Goal: Task Accomplishment & Management: Use online tool/utility

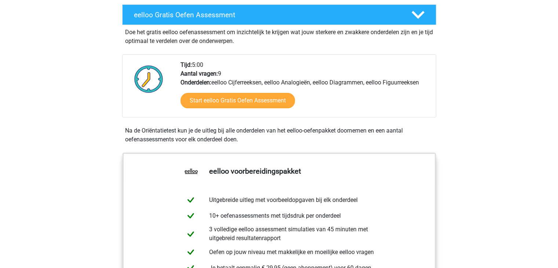
scroll to position [110, 0]
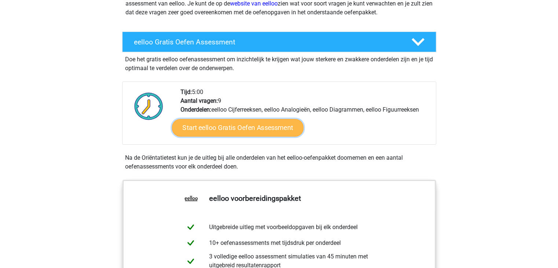
click at [224, 124] on link "Start eelloo Gratis Oefen Assessment" at bounding box center [238, 128] width 132 height 18
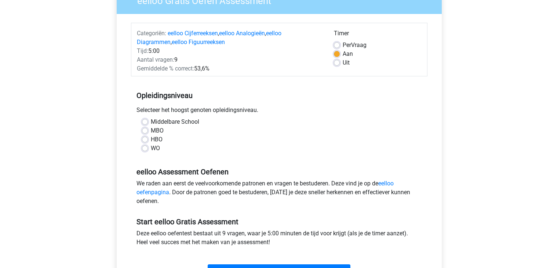
scroll to position [73, 0]
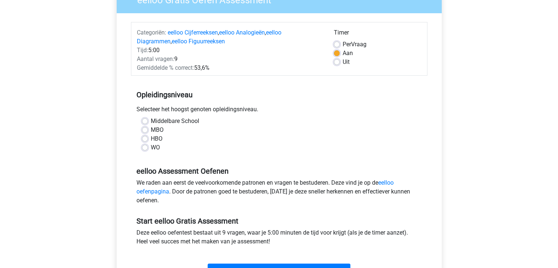
click at [151, 147] on label "WO" at bounding box center [155, 147] width 9 height 9
click at [146, 147] on input "WO" at bounding box center [145, 146] width 6 height 7
radio input "true"
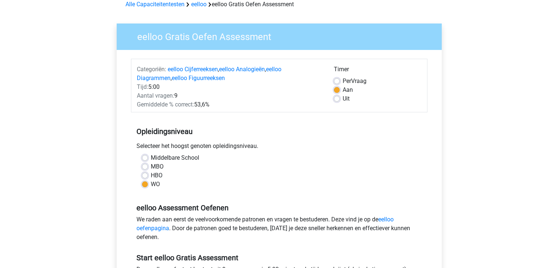
click at [151, 157] on label "Middelbare School" at bounding box center [175, 157] width 48 height 9
click at [147, 157] on input "Middelbare School" at bounding box center [145, 156] width 6 height 7
radio input "true"
click at [151, 184] on label "WO" at bounding box center [155, 184] width 9 height 9
click at [146, 184] on input "WO" at bounding box center [145, 183] width 6 height 7
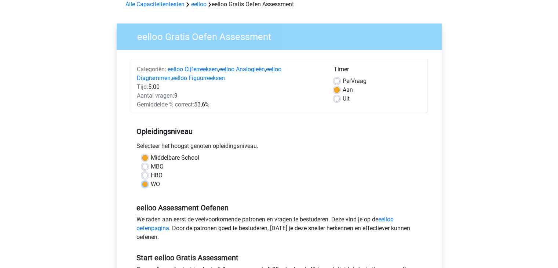
radio input "true"
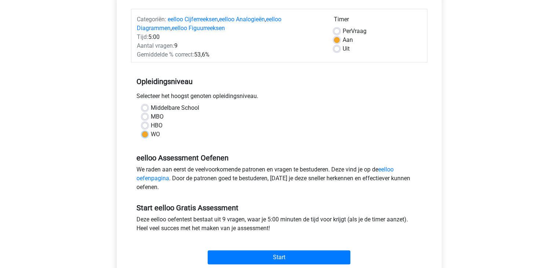
scroll to position [73, 0]
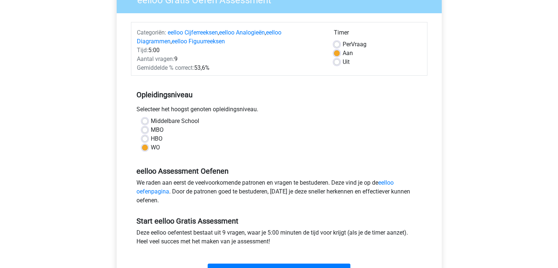
click at [151, 120] on label "Middelbare School" at bounding box center [175, 121] width 48 height 9
click at [145, 120] on input "Middelbare School" at bounding box center [145, 120] width 6 height 7
radio input "true"
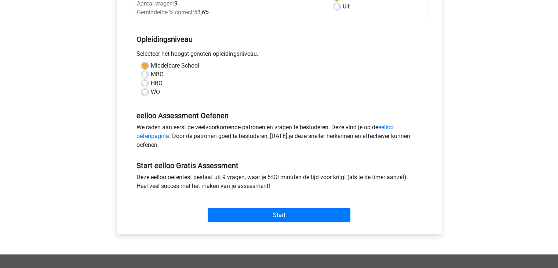
scroll to position [147, 0]
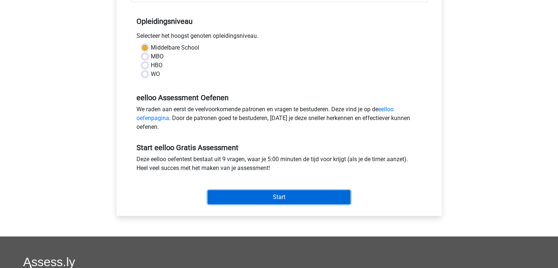
click at [232, 190] on input "Start" at bounding box center [279, 197] width 143 height 14
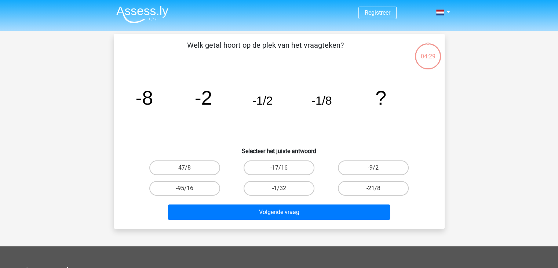
drag, startPoint x: 276, startPoint y: 187, endPoint x: 384, endPoint y: 113, distance: 131.0
click at [384, 117] on div "Welk getal hoort op de plek van het vraagteken? image/svg+xml -8 -2 -1/2 -1/8 ?…" at bounding box center [279, 131] width 325 height 183
click at [295, 188] on label "-1/32" at bounding box center [279, 188] width 71 height 15
click at [283, 188] on input "-1/32" at bounding box center [281, 190] width 5 height 5
radio input "true"
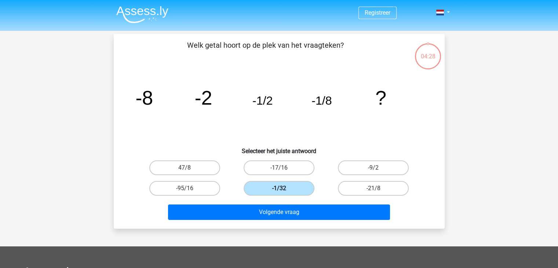
click at [295, 188] on label "-1/32" at bounding box center [279, 188] width 71 height 15
click at [283, 188] on input "-1/32" at bounding box center [281, 190] width 5 height 5
click at [295, 188] on label "-1/32" at bounding box center [279, 188] width 71 height 15
click at [283, 188] on input "-1/32" at bounding box center [281, 190] width 5 height 5
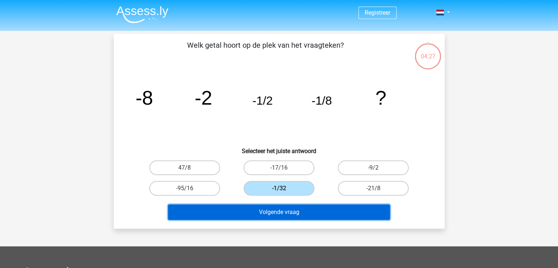
click at [301, 210] on button "Volgende vraag" at bounding box center [279, 211] width 222 height 15
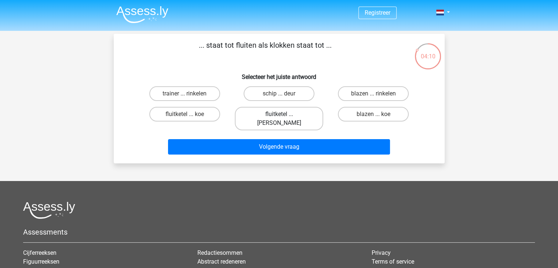
click at [262, 111] on label "fluitketel ... luiden" at bounding box center [279, 118] width 88 height 23
click at [279, 114] on input "fluitketel ... luiden" at bounding box center [281, 116] width 5 height 5
radio input "true"
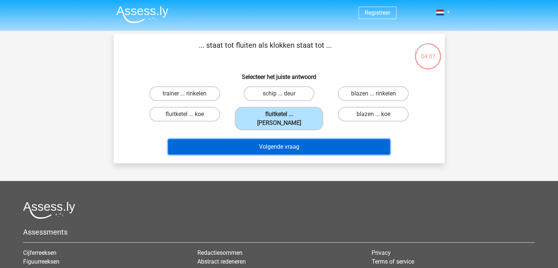
click at [268, 139] on button "Volgende vraag" at bounding box center [279, 146] width 222 height 15
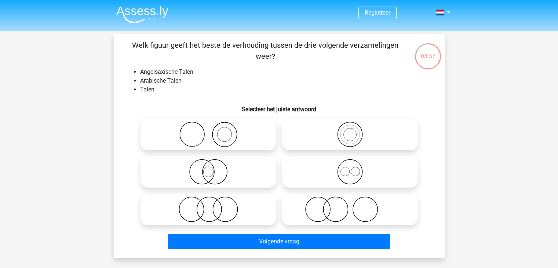
click at [351, 166] on input "radio" at bounding box center [352, 165] width 5 height 5
radio input "true"
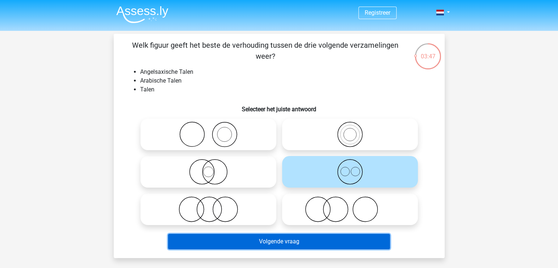
click at [283, 240] on button "Volgende vraag" at bounding box center [279, 241] width 222 height 15
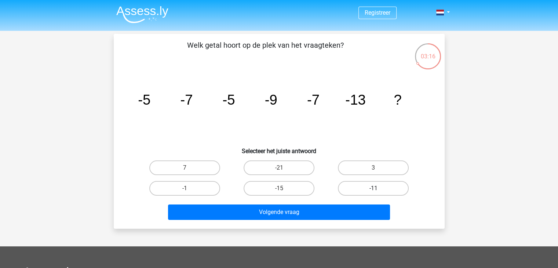
click at [373, 185] on label "-11" at bounding box center [373, 188] width 71 height 15
click at [373, 188] on input "-11" at bounding box center [375, 190] width 5 height 5
radio input "true"
click at [374, 184] on label "-11" at bounding box center [373, 188] width 71 height 15
click at [374, 188] on input "-11" at bounding box center [375, 190] width 5 height 5
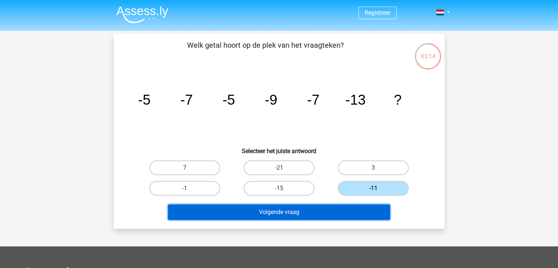
click at [294, 210] on button "Volgende vraag" at bounding box center [279, 211] width 222 height 15
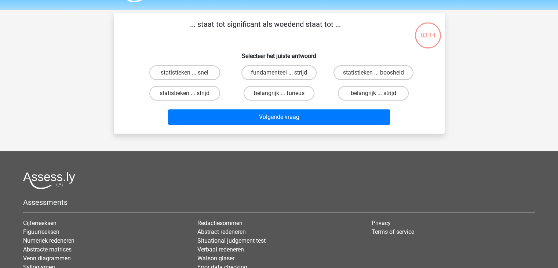
click at [294, 210] on div "Assessments Cijferreeksen Figuurreeksen Numeriek redeneren Abstracte matrices V…" at bounding box center [279, 233] width 523 height 123
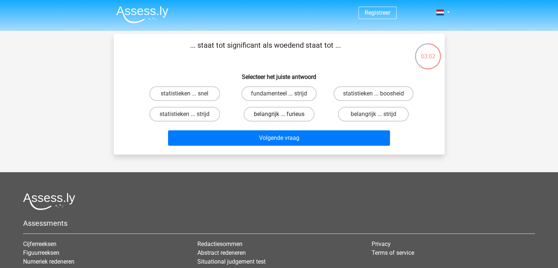
click at [286, 114] on label "belangrijk ... furieus" at bounding box center [279, 114] width 71 height 15
click at [283, 114] on input "belangrijk ... furieus" at bounding box center [281, 116] width 5 height 5
radio input "true"
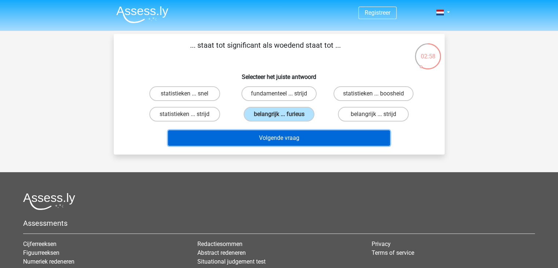
click at [298, 135] on button "Volgende vraag" at bounding box center [279, 137] width 222 height 15
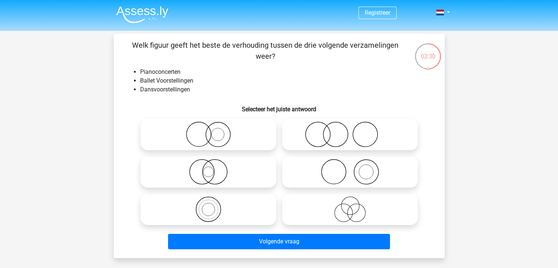
click at [211, 137] on icon at bounding box center [208, 134] width 130 height 26
click at [211, 131] on input "radio" at bounding box center [210, 128] width 5 height 5
radio input "true"
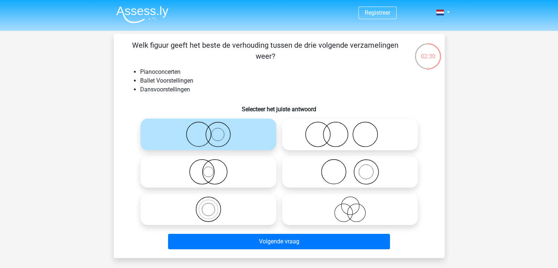
click at [211, 137] on icon at bounding box center [208, 134] width 130 height 26
click at [211, 131] on input "radio" at bounding box center [210, 128] width 5 height 5
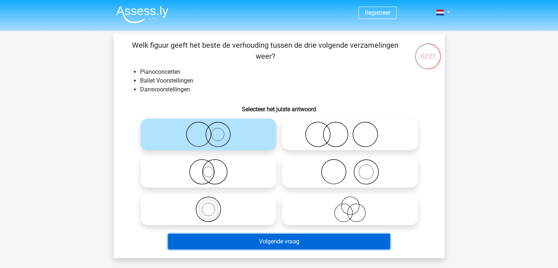
click at [245, 242] on button "Volgende vraag" at bounding box center [279, 241] width 222 height 15
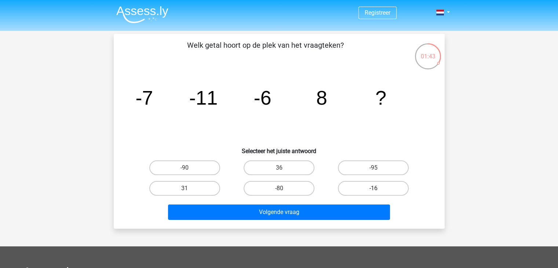
click at [370, 189] on label "-16" at bounding box center [373, 188] width 71 height 15
click at [373, 189] on input "-16" at bounding box center [375, 190] width 5 height 5
radio input "true"
click at [370, 189] on label "-16" at bounding box center [373, 188] width 71 height 15
click at [373, 189] on input "-16" at bounding box center [375, 190] width 5 height 5
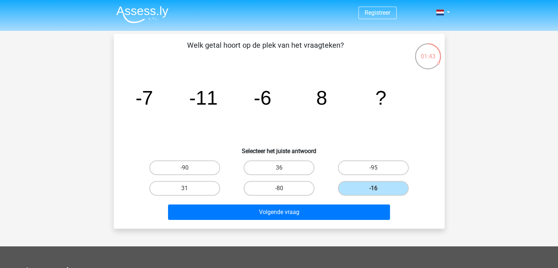
click at [346, 222] on div "Welk getal hoort op de plek van het vraagteken? image/svg+xml -7 -11 -6 8 ? Sel…" at bounding box center [279, 131] width 331 height 195
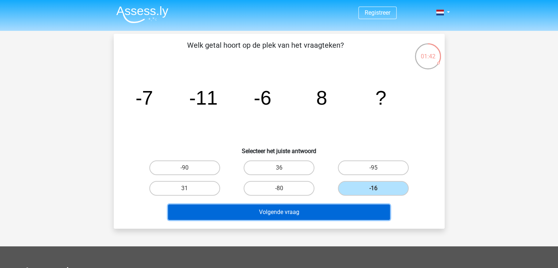
click at [283, 209] on button "Volgende vraag" at bounding box center [279, 211] width 222 height 15
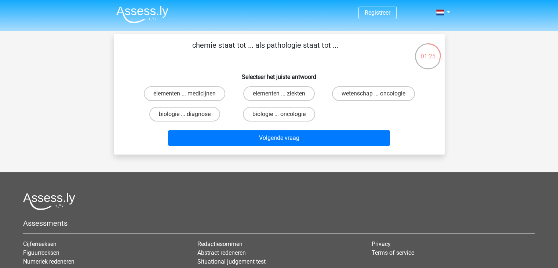
click at [377, 94] on input "wetenschap ... oncologie" at bounding box center [375, 96] width 5 height 5
radio input "true"
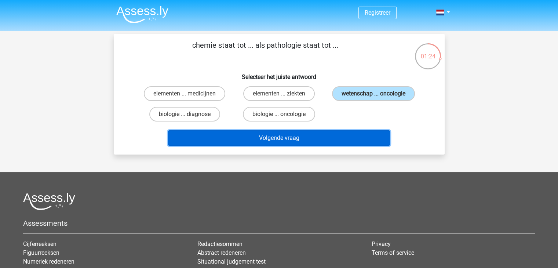
click at [342, 138] on button "Volgende vraag" at bounding box center [279, 137] width 222 height 15
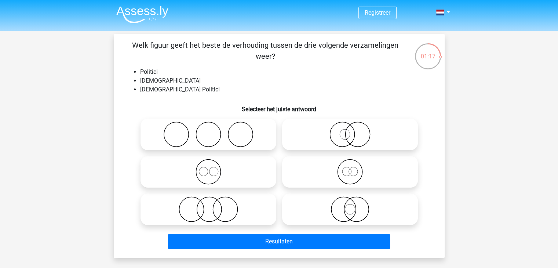
click at [346, 130] on circle at bounding box center [357, 134] width 25 height 25
click at [350, 130] on input "radio" at bounding box center [352, 128] width 5 height 5
radio input "true"
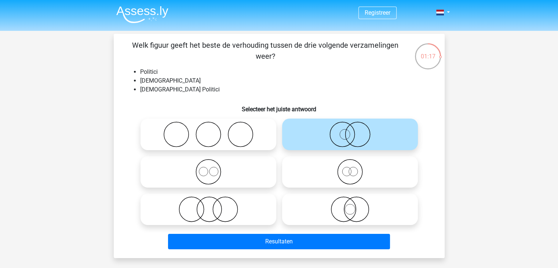
click at [347, 130] on circle at bounding box center [345, 134] width 10 height 10
click at [350, 130] on input "radio" at bounding box center [352, 128] width 5 height 5
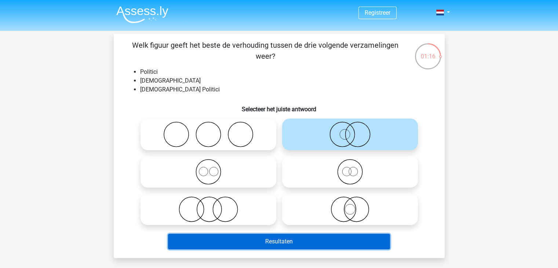
click at [307, 241] on button "Resultaten" at bounding box center [279, 241] width 222 height 15
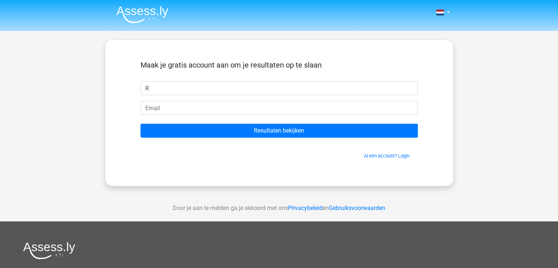
type input "Rosa"
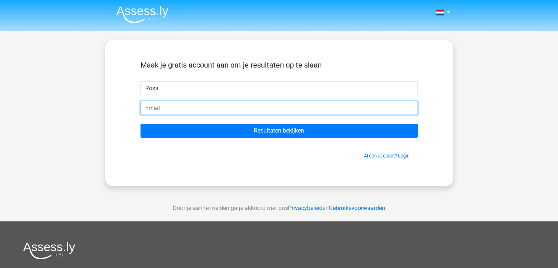
drag, startPoint x: 187, startPoint y: 94, endPoint x: 193, endPoint y: 107, distance: 14.2
click at [193, 107] on input "email" at bounding box center [278, 108] width 277 height 14
type input "rosavnbeek@gmail.com"
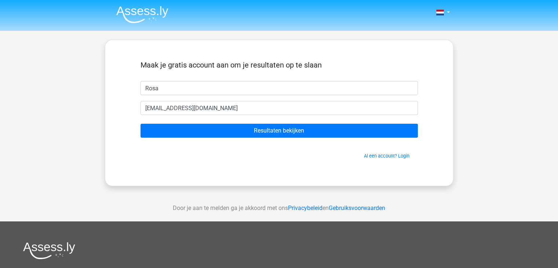
click at [207, 139] on form "Maak je gratis account aan om je resultaten op te slaan Rosa rosavnbeek@gmail.c…" at bounding box center [278, 110] width 277 height 99
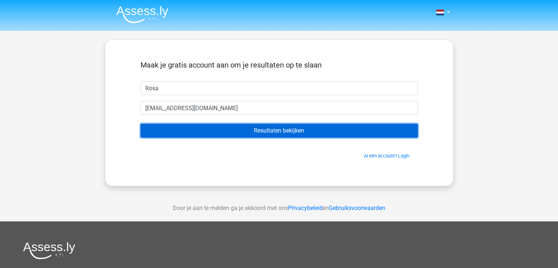
click at [204, 134] on input "Resultaten bekijken" at bounding box center [278, 131] width 277 height 14
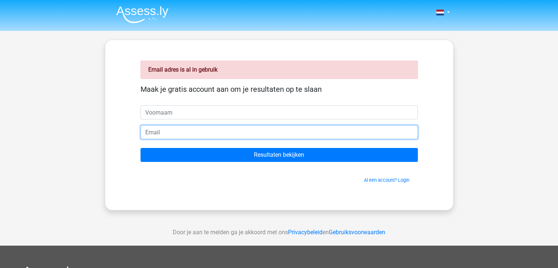
click at [191, 136] on input "email" at bounding box center [278, 132] width 277 height 14
type input "[EMAIL_ADDRESS][DOMAIN_NAME]"
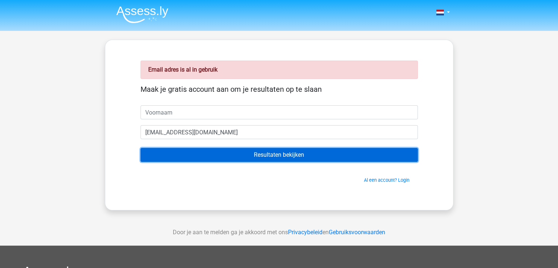
click at [198, 156] on input "Resultaten bekijken" at bounding box center [278, 155] width 277 height 14
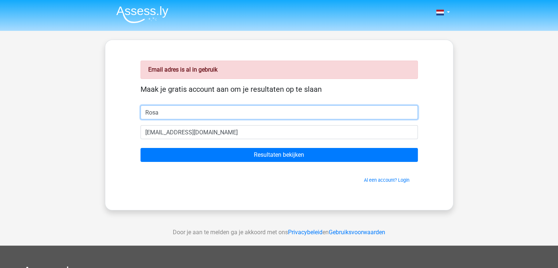
type input "Rosa"
click at [140, 148] on input "Resultaten bekijken" at bounding box center [278, 155] width 277 height 14
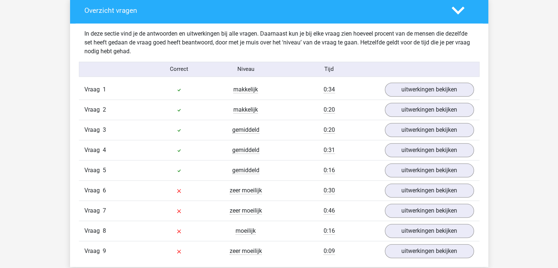
scroll to position [770, 0]
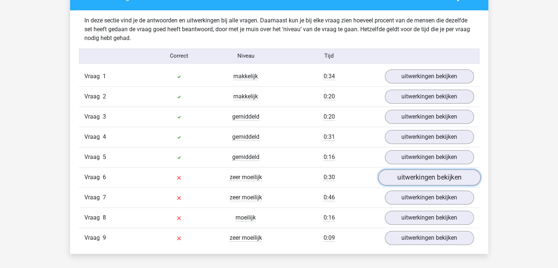
click at [400, 179] on link "uitwerkingen bekijken" at bounding box center [429, 177] width 102 height 16
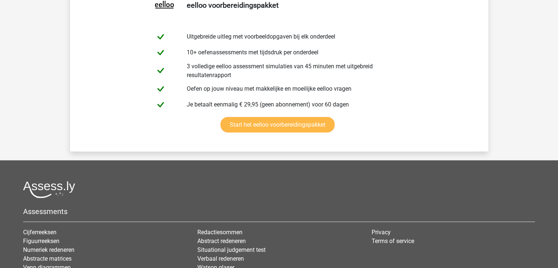
scroll to position [1662, 0]
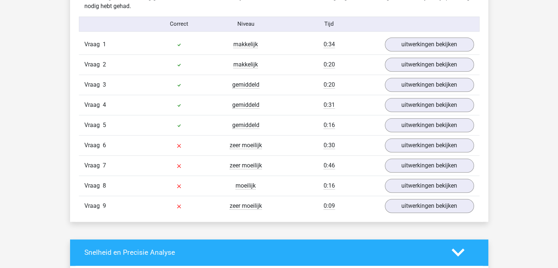
scroll to position [802, 0]
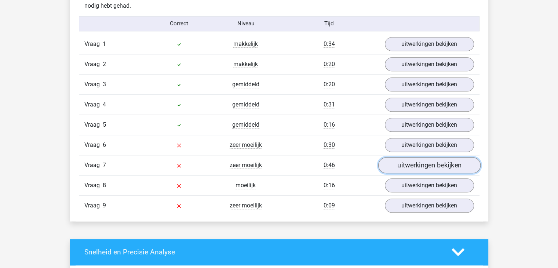
click at [412, 165] on link "uitwerkingen bekijken" at bounding box center [429, 165] width 102 height 16
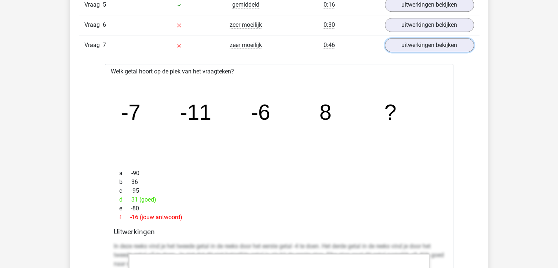
scroll to position [921, 0]
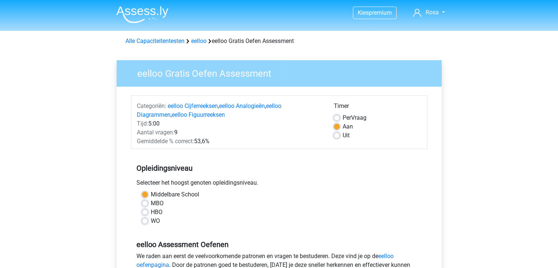
scroll to position [147, 0]
